Goal: Ask a question

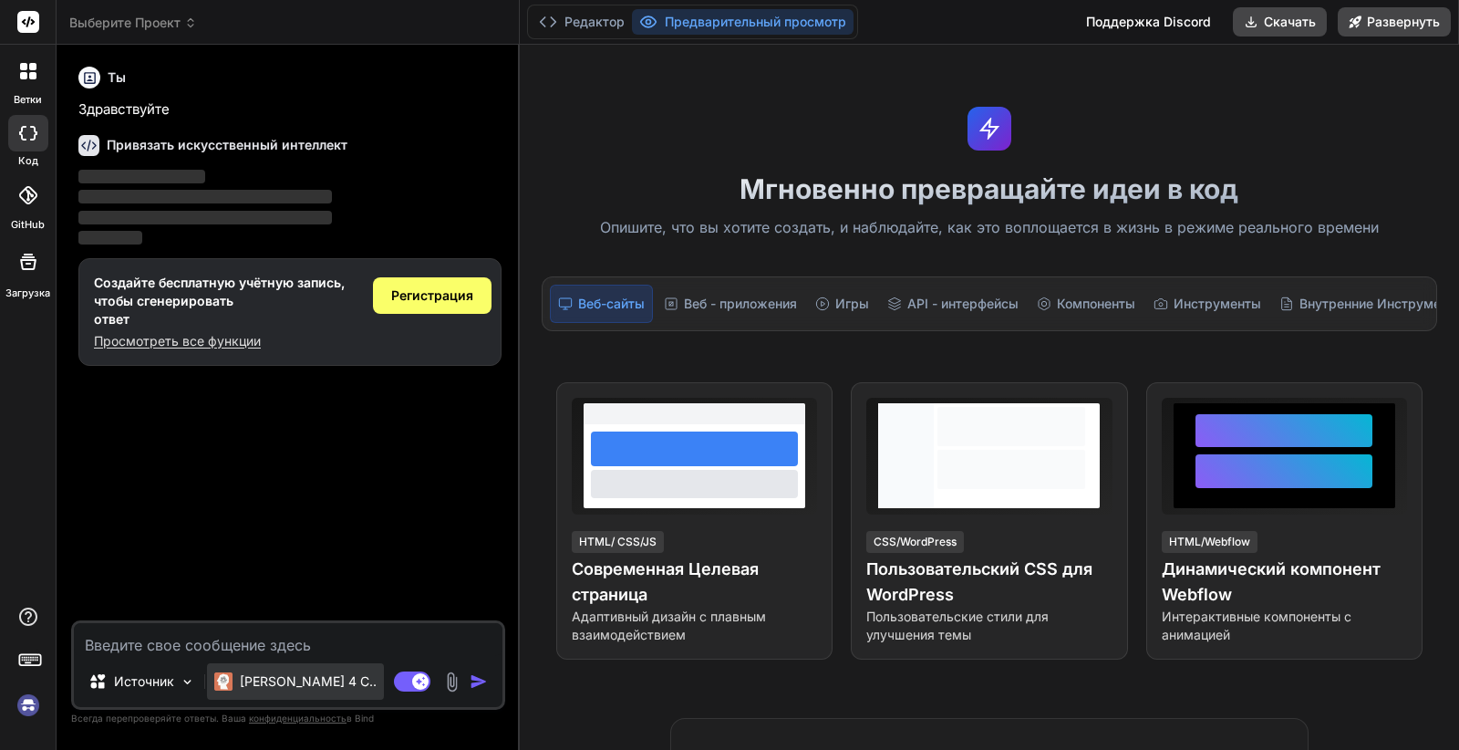
click at [294, 675] on p "Клод 4 С.." at bounding box center [308, 681] width 137 height 18
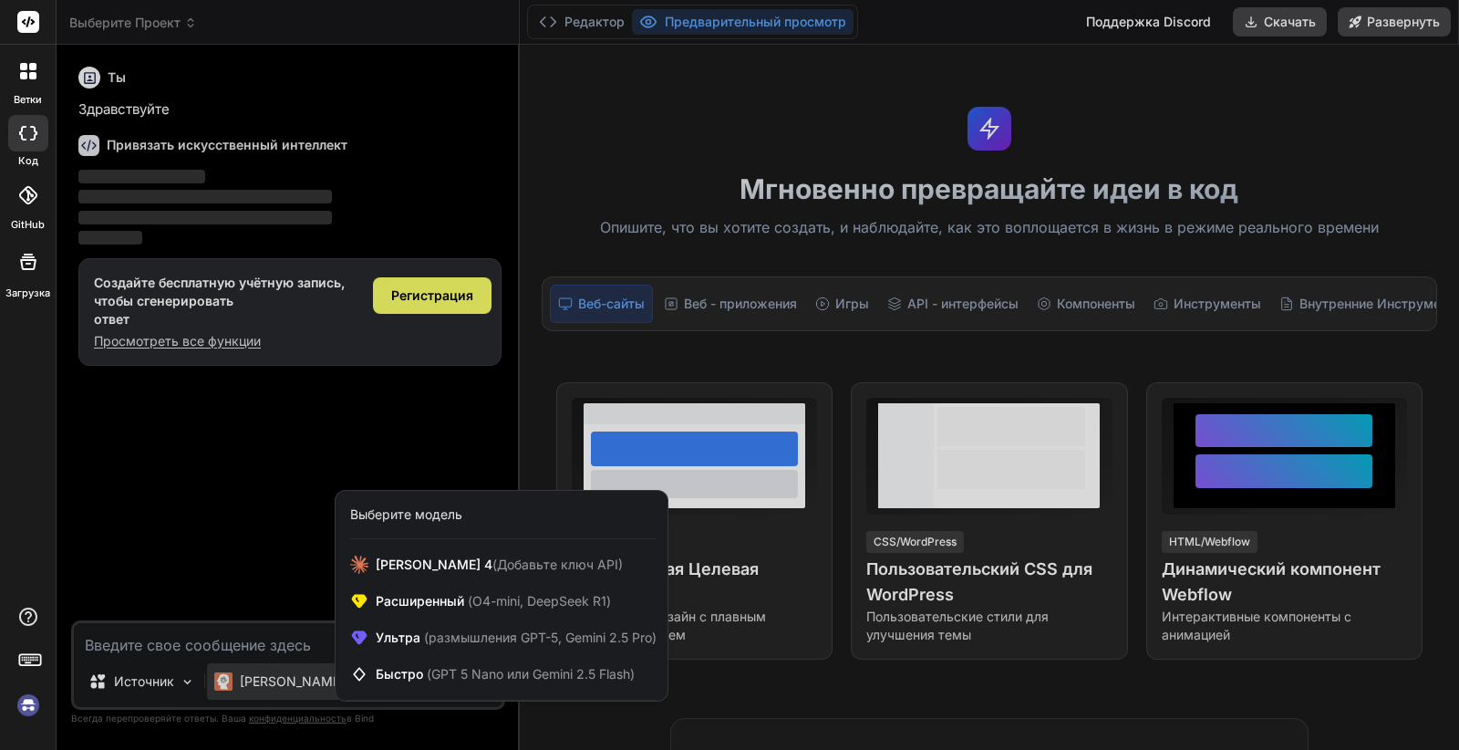
click at [270, 577] on div at bounding box center [729, 375] width 1459 height 750
type textarea "x"
